Goal: Find specific page/section

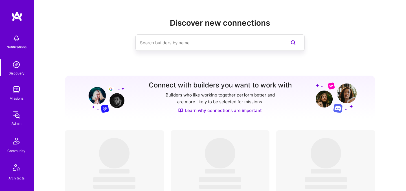
click at [13, 88] on img at bounding box center [16, 89] width 11 height 11
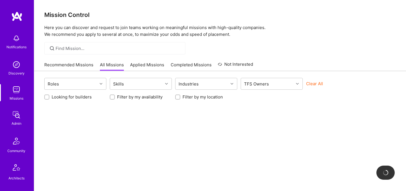
click at [333, 85] on div "Clear All" at bounding box center [337, 86] width 62 height 10
click at [314, 85] on button "Clear All" at bounding box center [314, 84] width 17 height 6
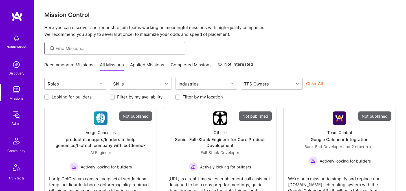
click at [109, 50] on input at bounding box center [118, 48] width 125 height 6
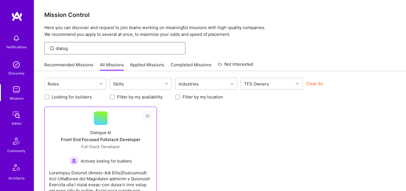
type input "dialog"
click at [110, 136] on div "Front End Focused Fullstack Developer" at bounding box center [100, 139] width 79 height 6
